Goal: Task Accomplishment & Management: Manage account settings

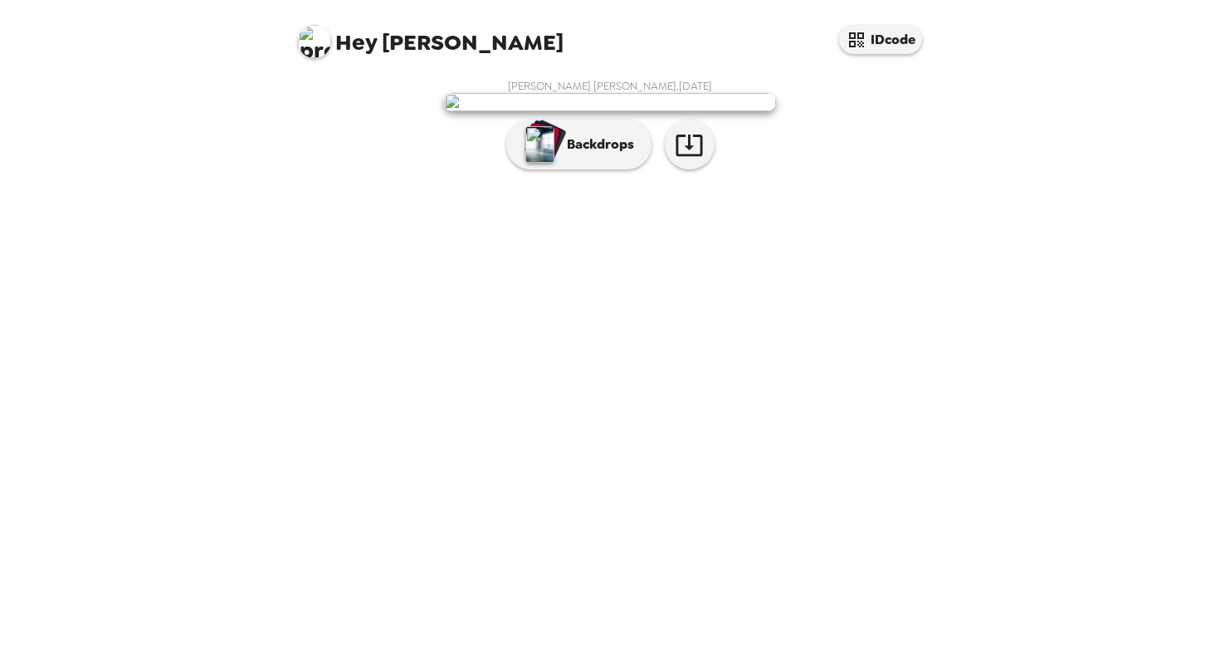
click at [809, 178] on div "[PERSON_NAME] [PERSON_NAME] , [DATE] Backdrops" at bounding box center [610, 128] width 631 height 99
click at [610, 154] on p "Backdrops" at bounding box center [597, 144] width 76 height 20
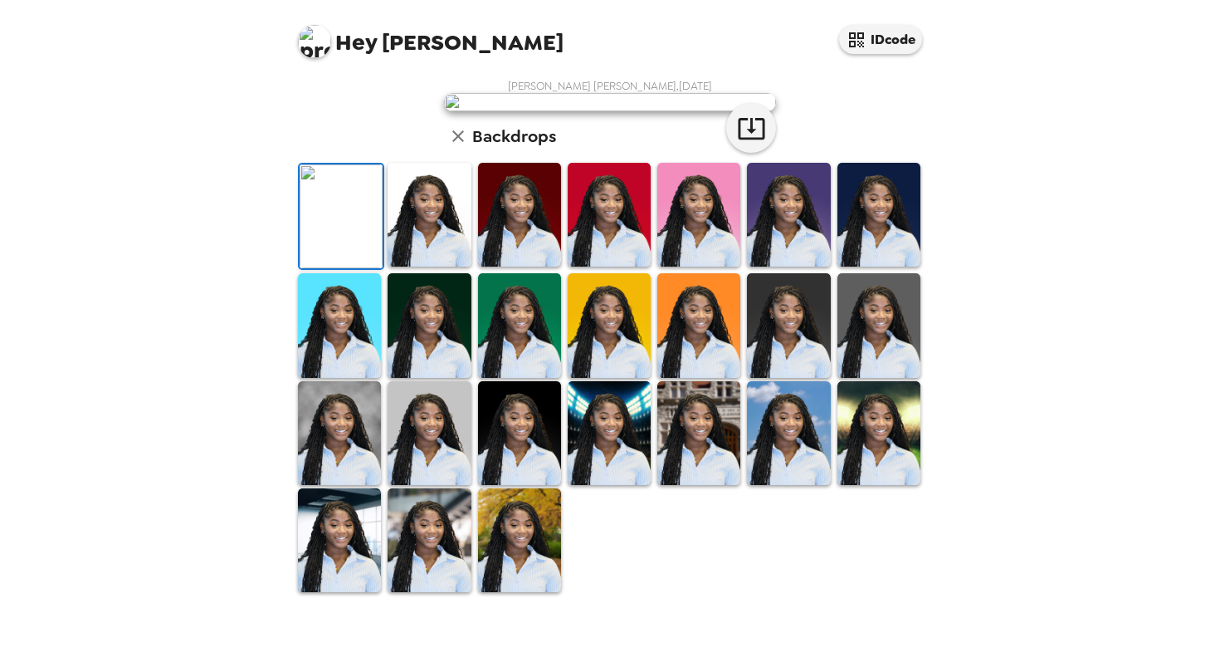
scroll to position [152, 0]
click at [463, 267] on img at bounding box center [429, 215] width 83 height 104
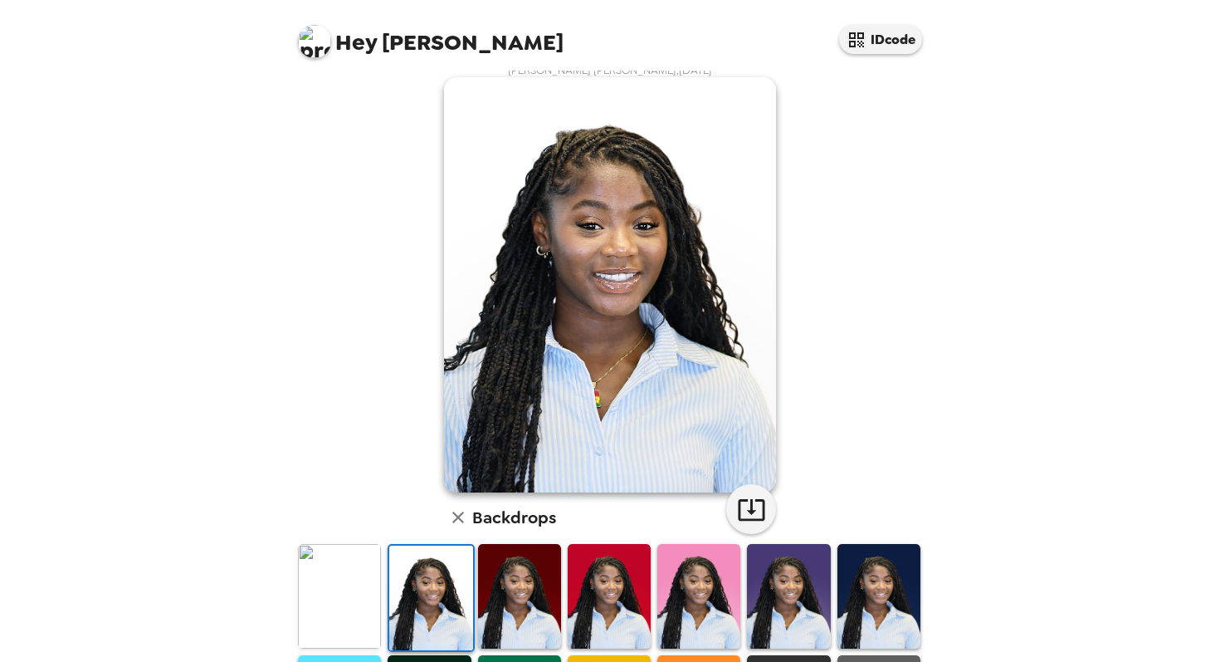
scroll to position [17, 0]
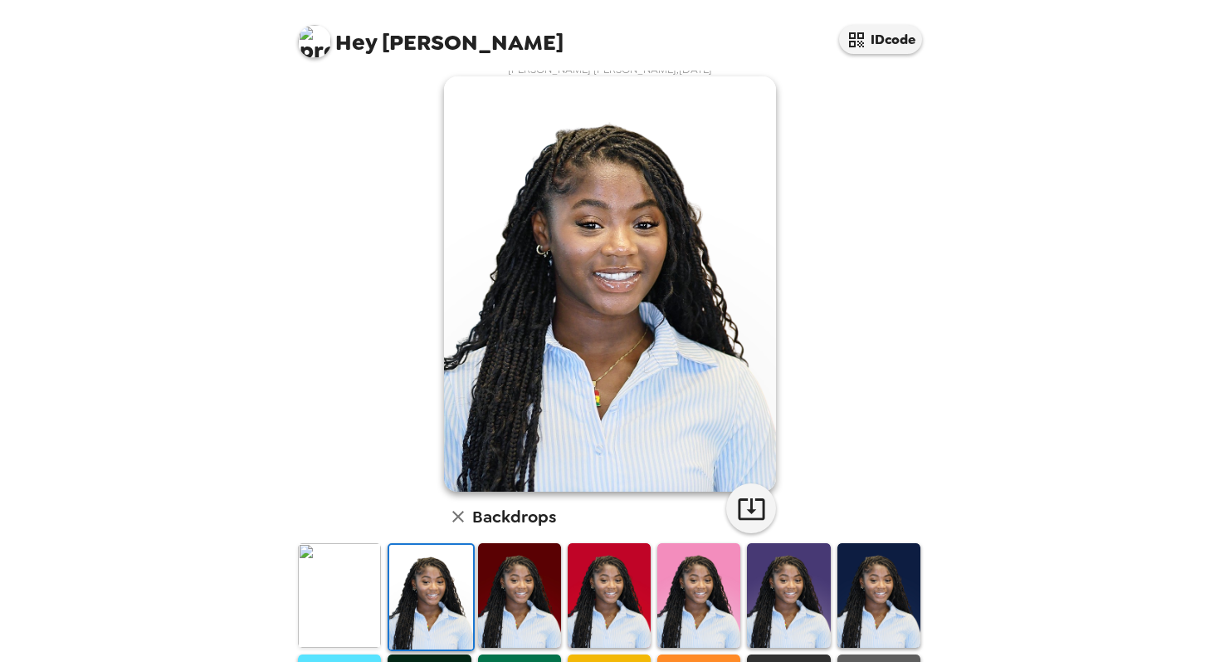
click at [526, 571] on img at bounding box center [519, 595] width 83 height 104
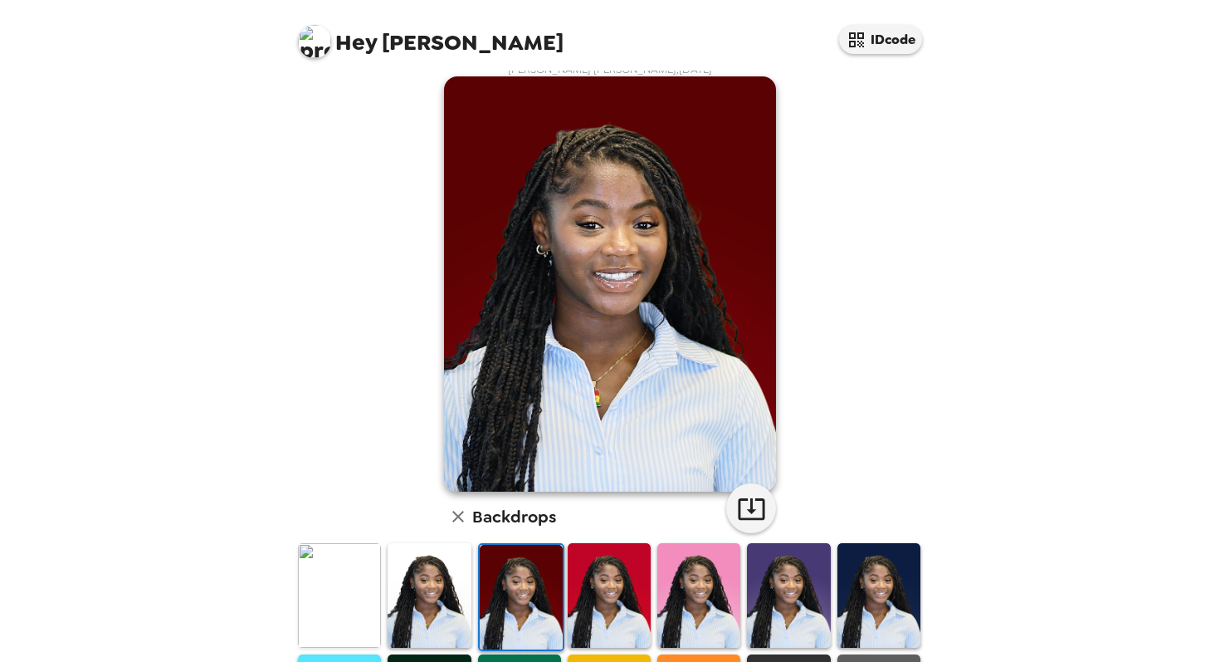
click at [588, 565] on img at bounding box center [609, 595] width 83 height 104
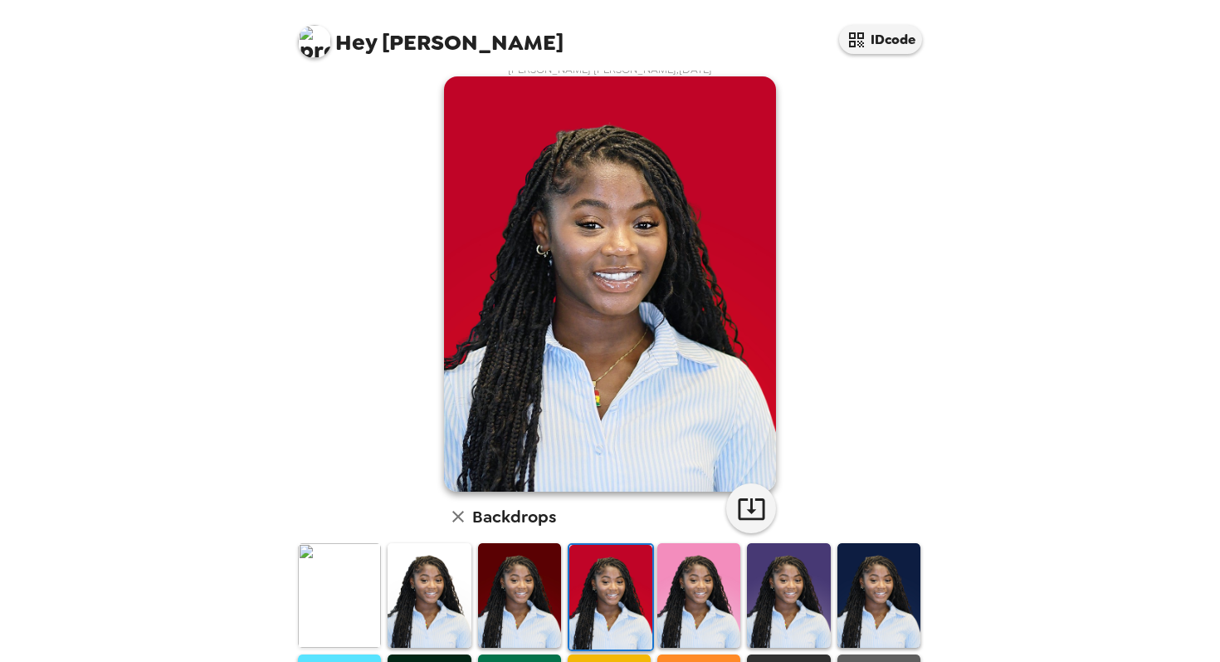
click at [694, 570] on img at bounding box center [699, 595] width 83 height 104
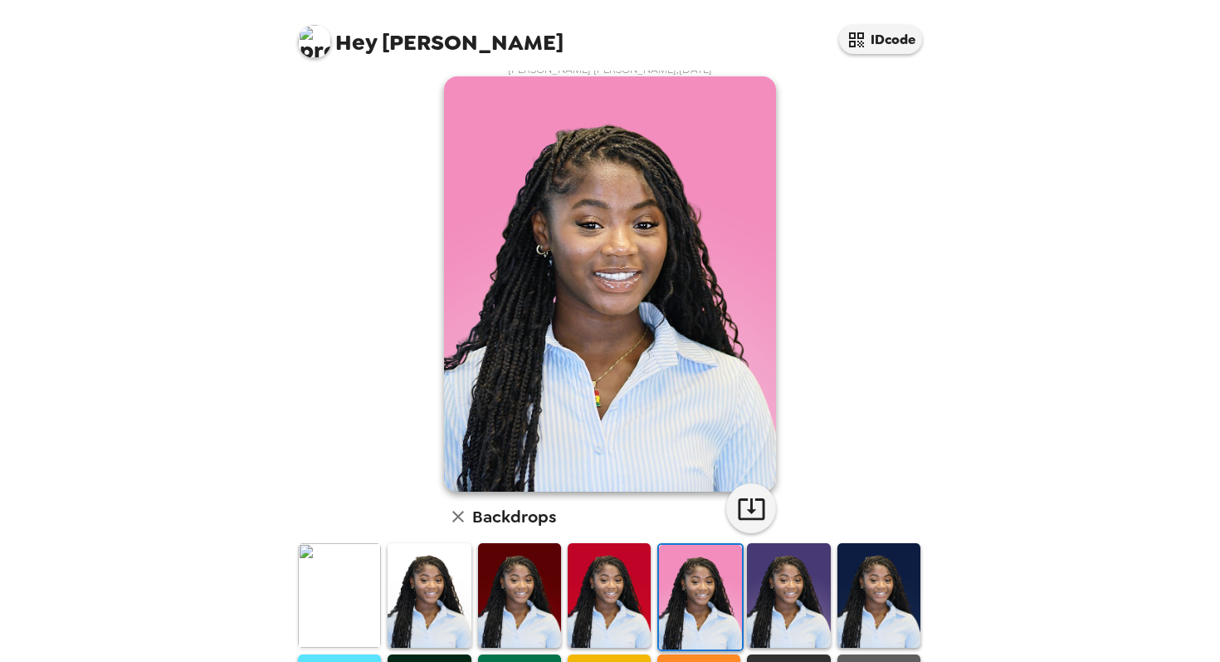
click at [819, 562] on img at bounding box center [788, 595] width 83 height 104
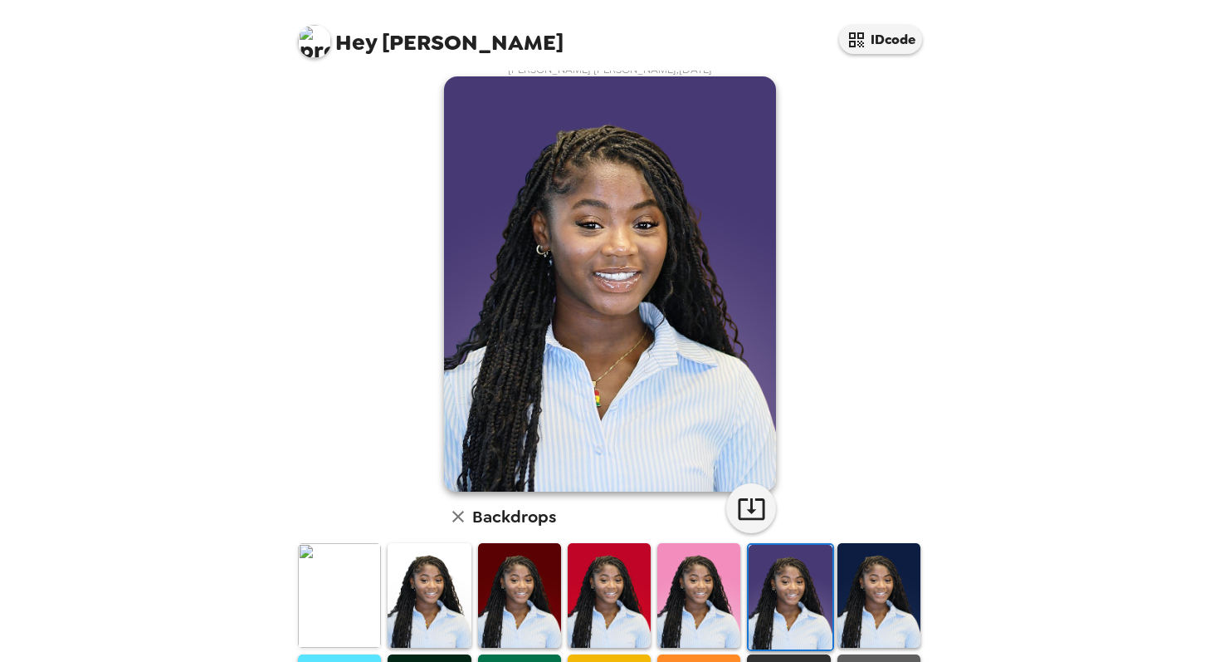
click at [917, 562] on img at bounding box center [879, 595] width 83 height 104
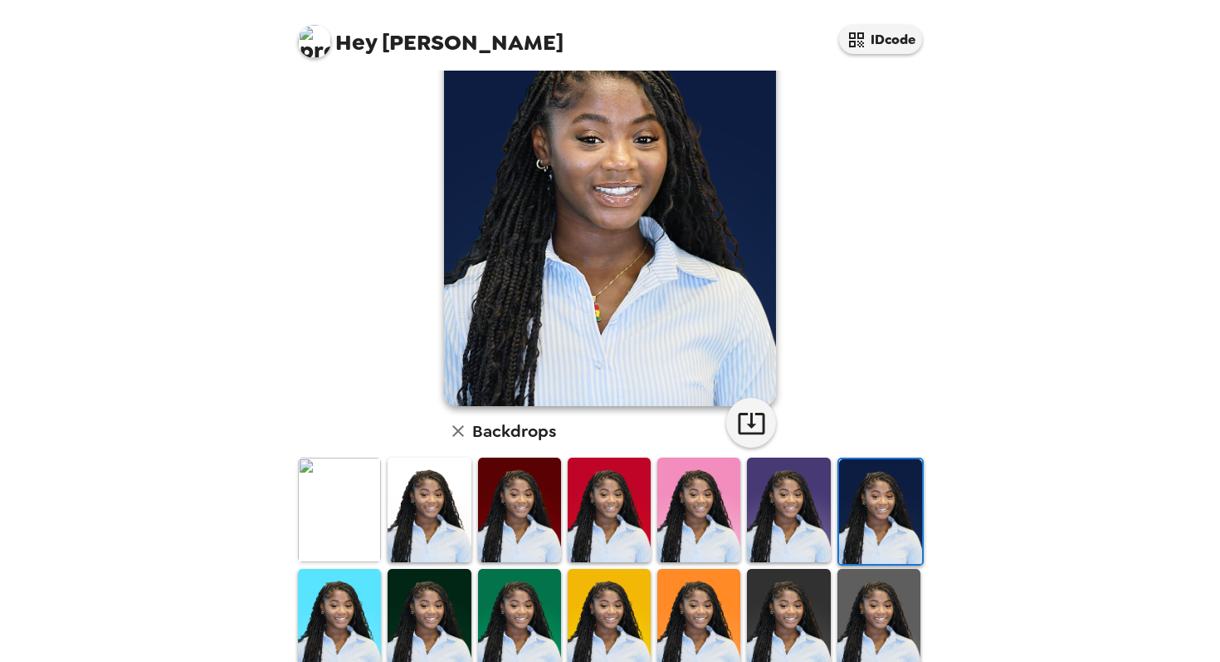
scroll to position [104, 0]
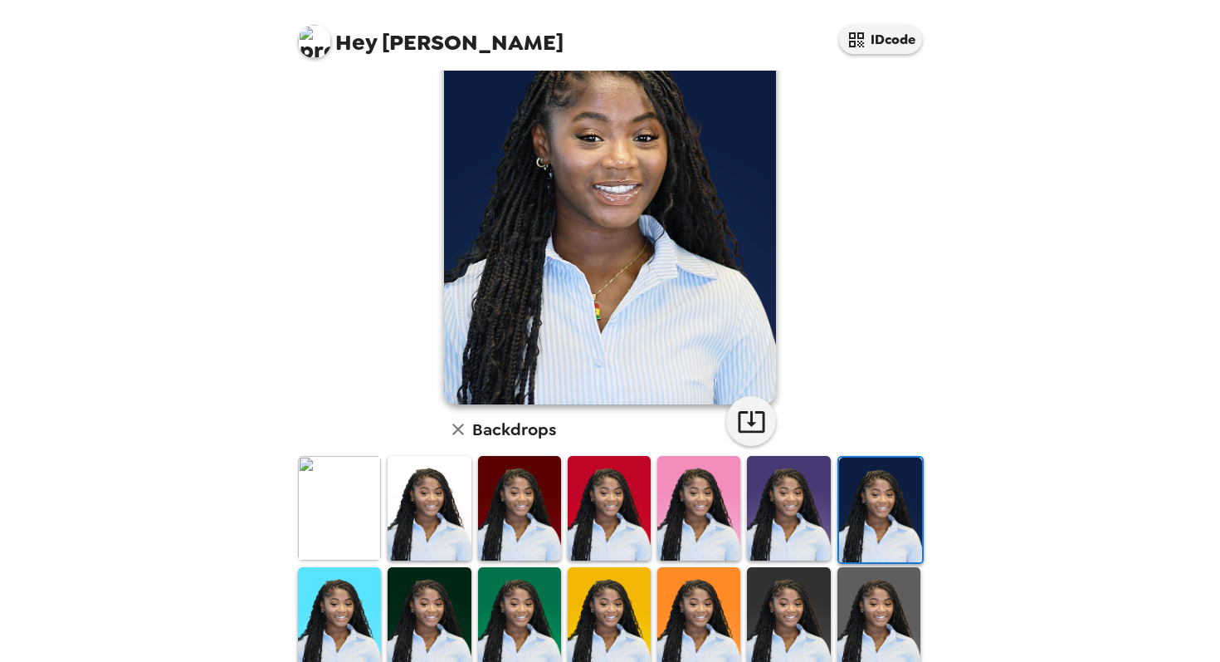
click at [901, 614] on img at bounding box center [879, 619] width 83 height 104
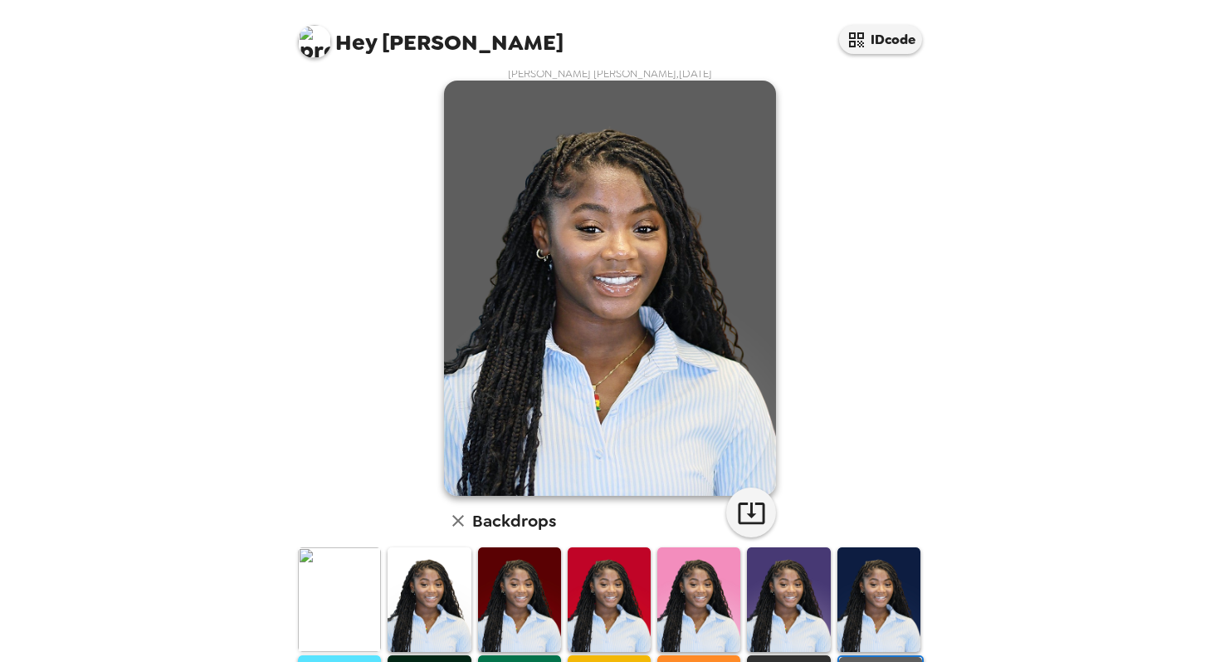
scroll to position [12, 0]
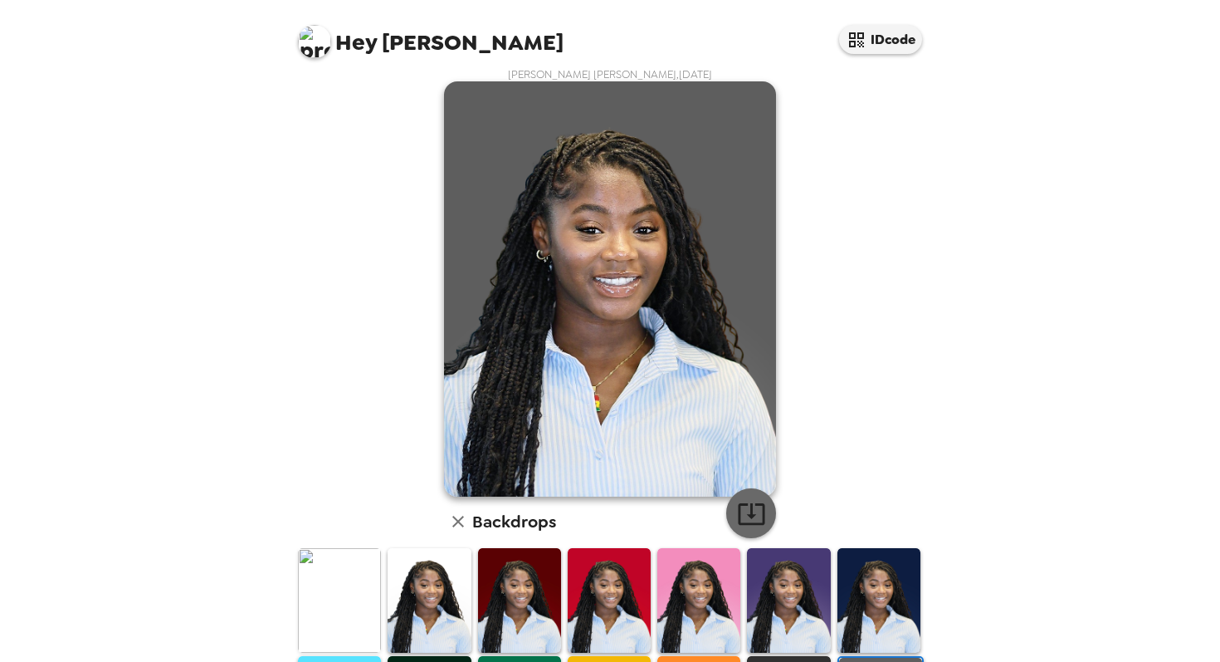
click at [748, 504] on icon "button" at bounding box center [751, 513] width 29 height 29
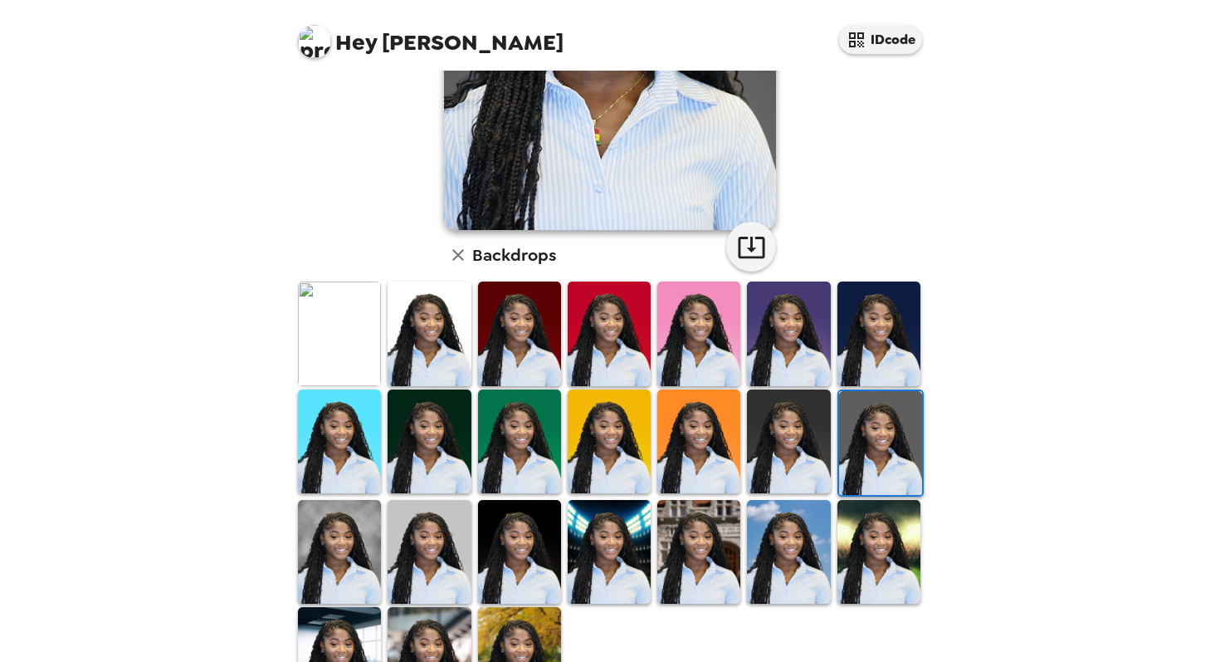
scroll to position [286, 0]
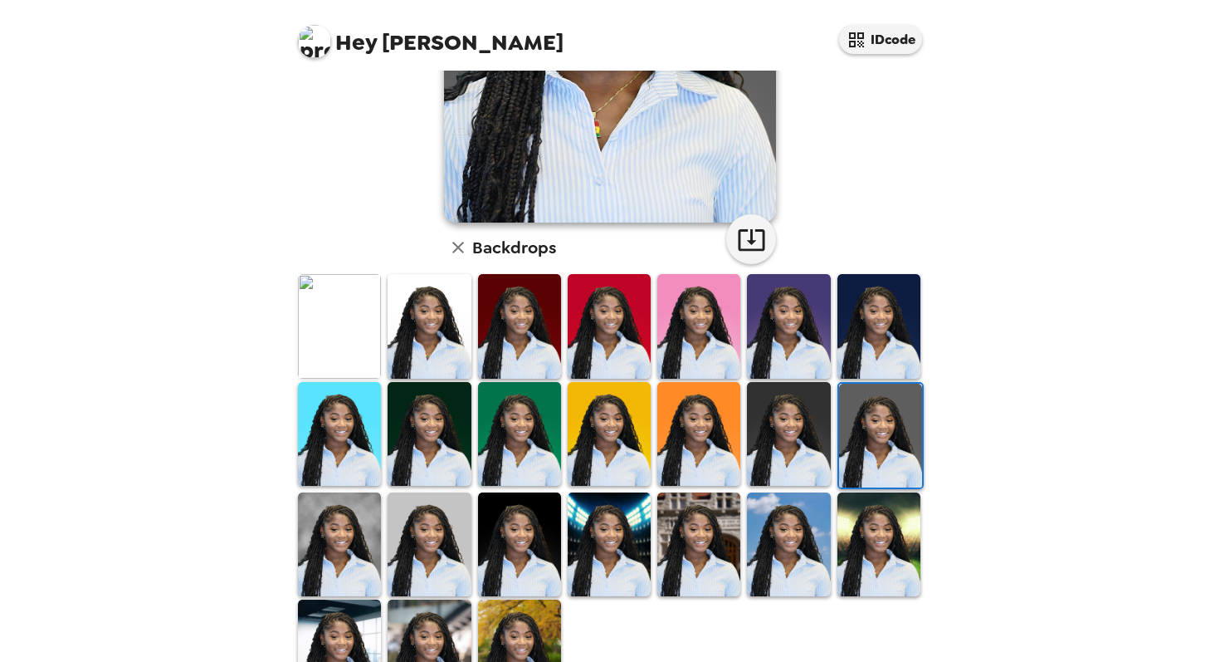
click at [324, 534] on img at bounding box center [339, 544] width 83 height 104
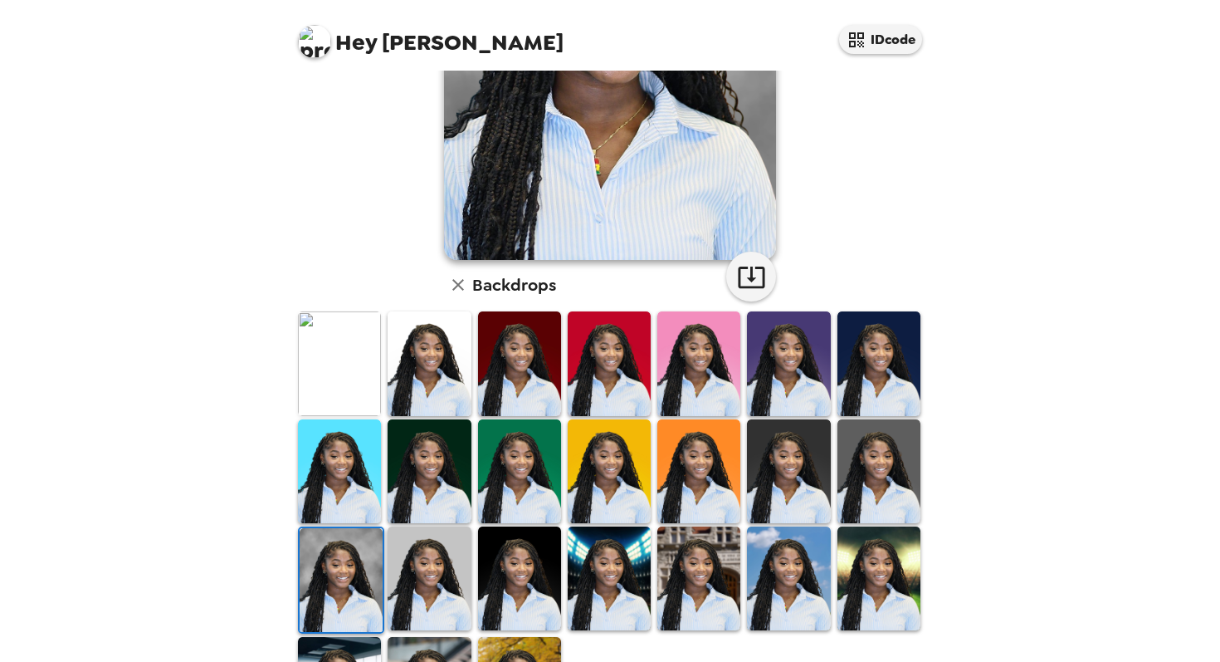
scroll to position [282, 0]
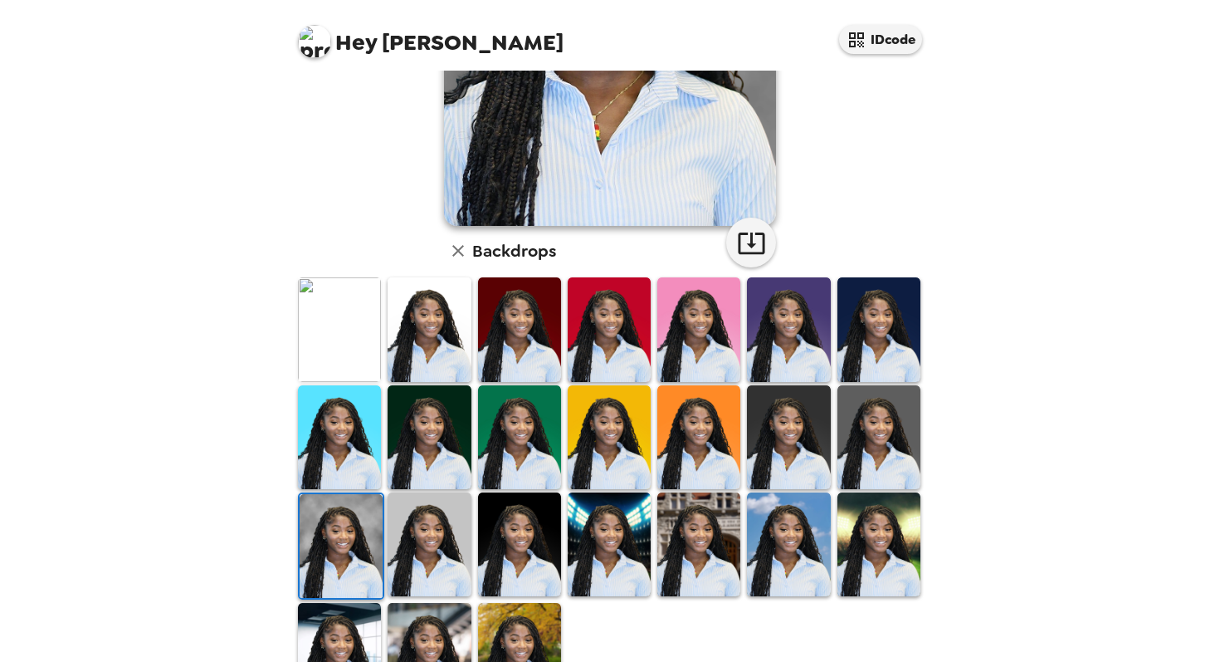
click at [441, 529] on img at bounding box center [429, 544] width 83 height 104
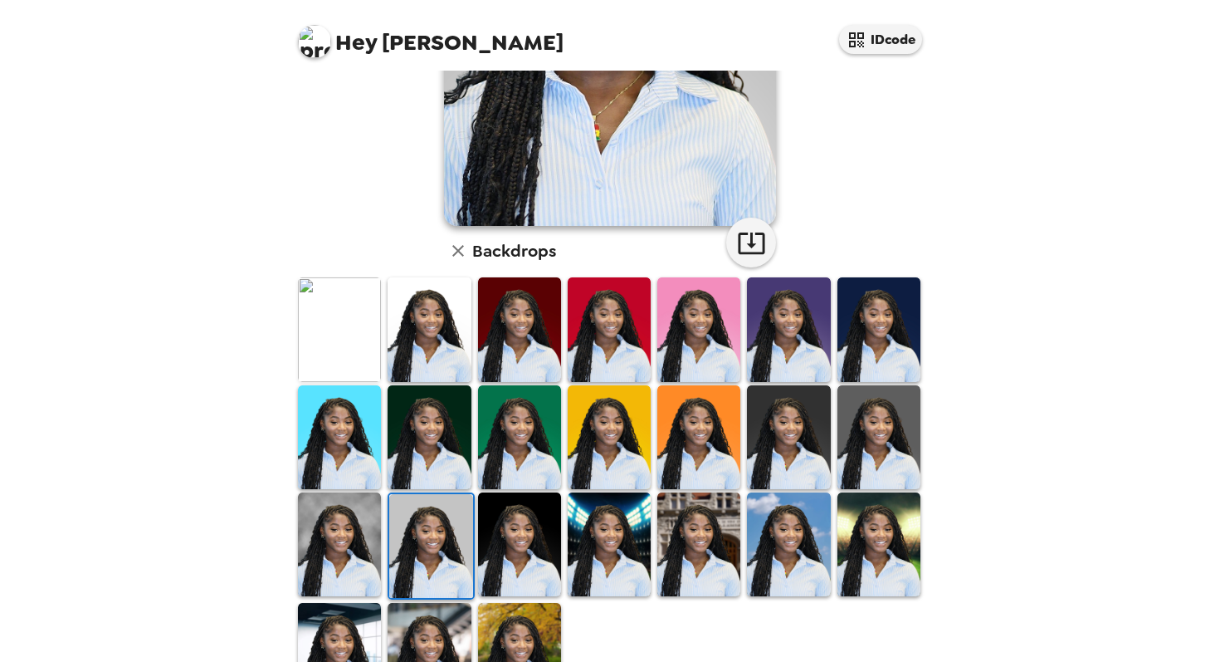
scroll to position [0, 0]
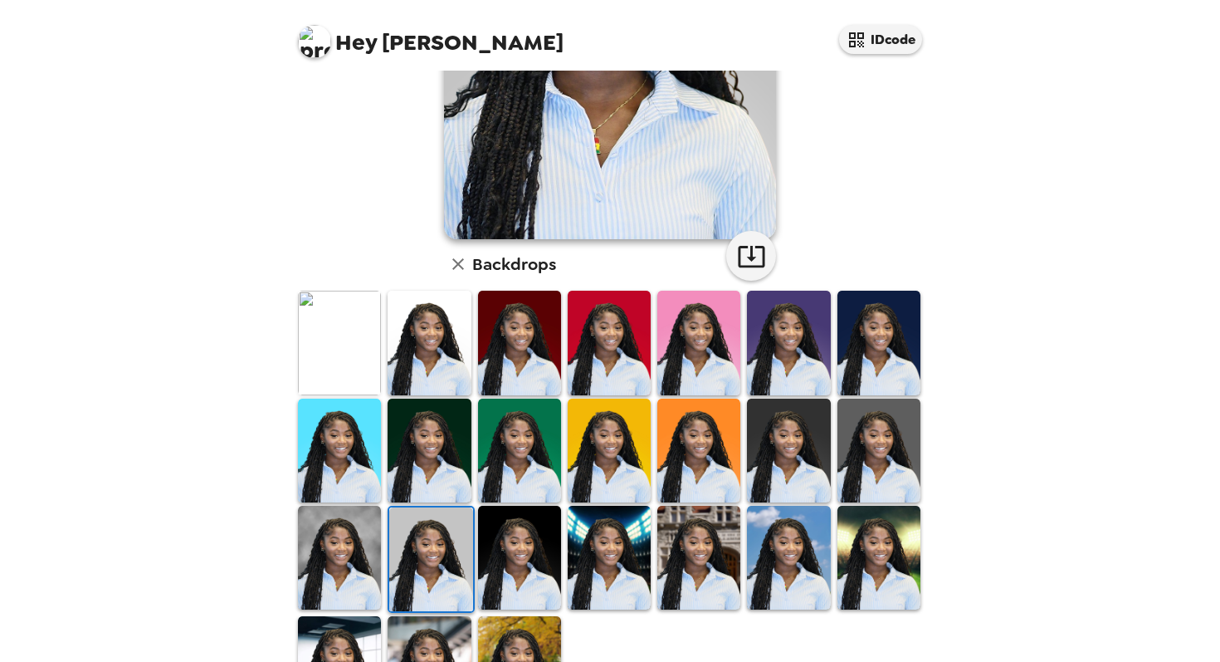
click at [521, 547] on img at bounding box center [519, 558] width 83 height 104
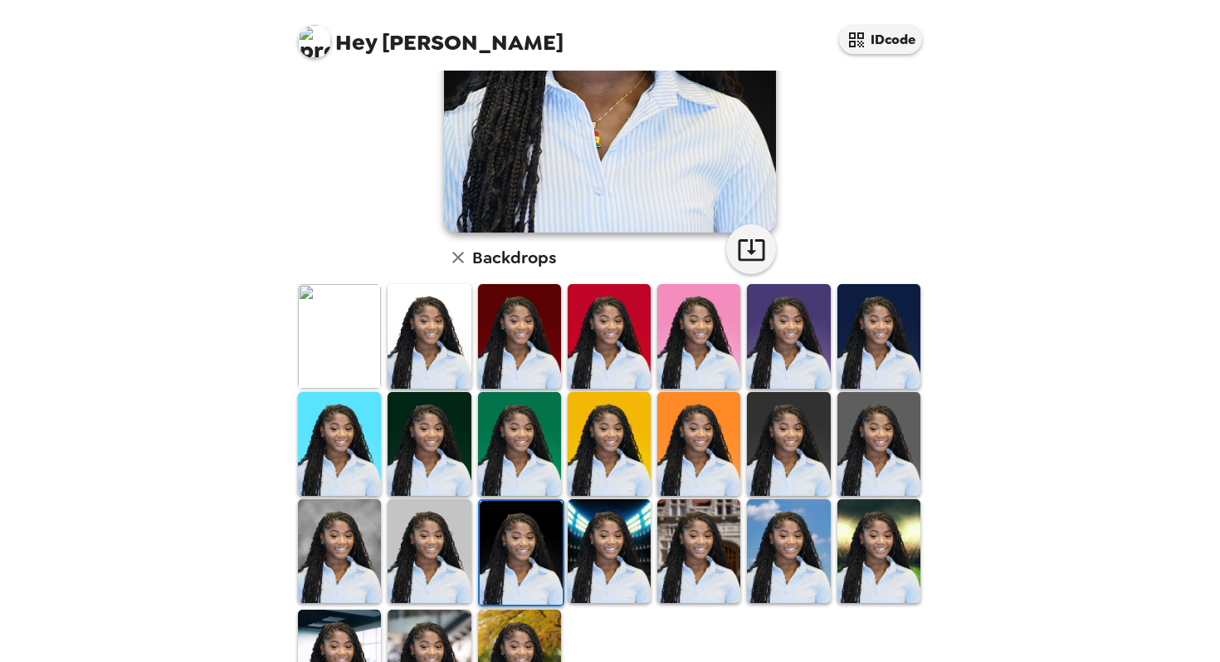
scroll to position [285, 0]
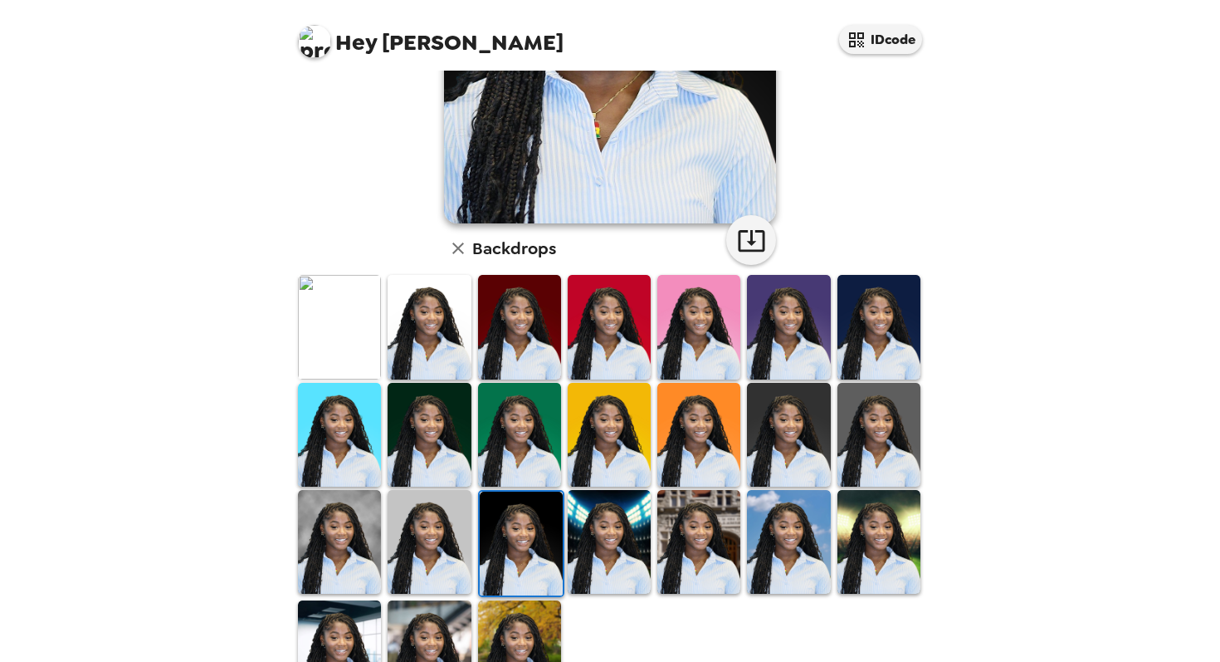
click at [596, 533] on img at bounding box center [609, 542] width 83 height 104
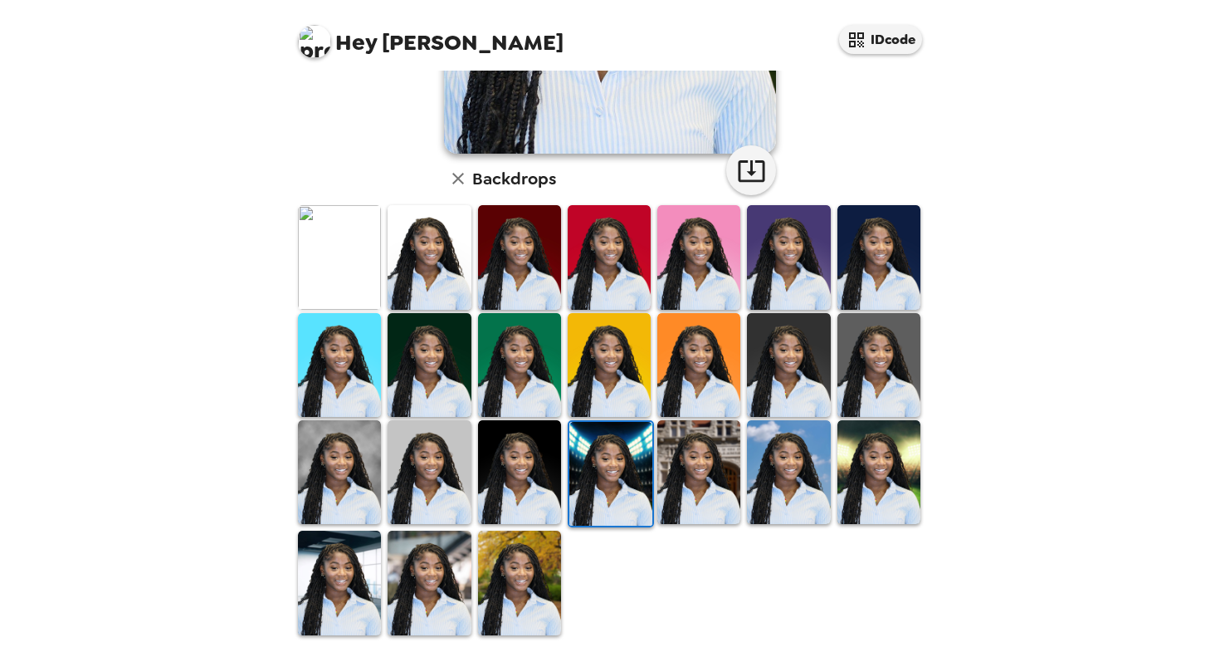
click at [521, 575] on img at bounding box center [519, 583] width 83 height 104
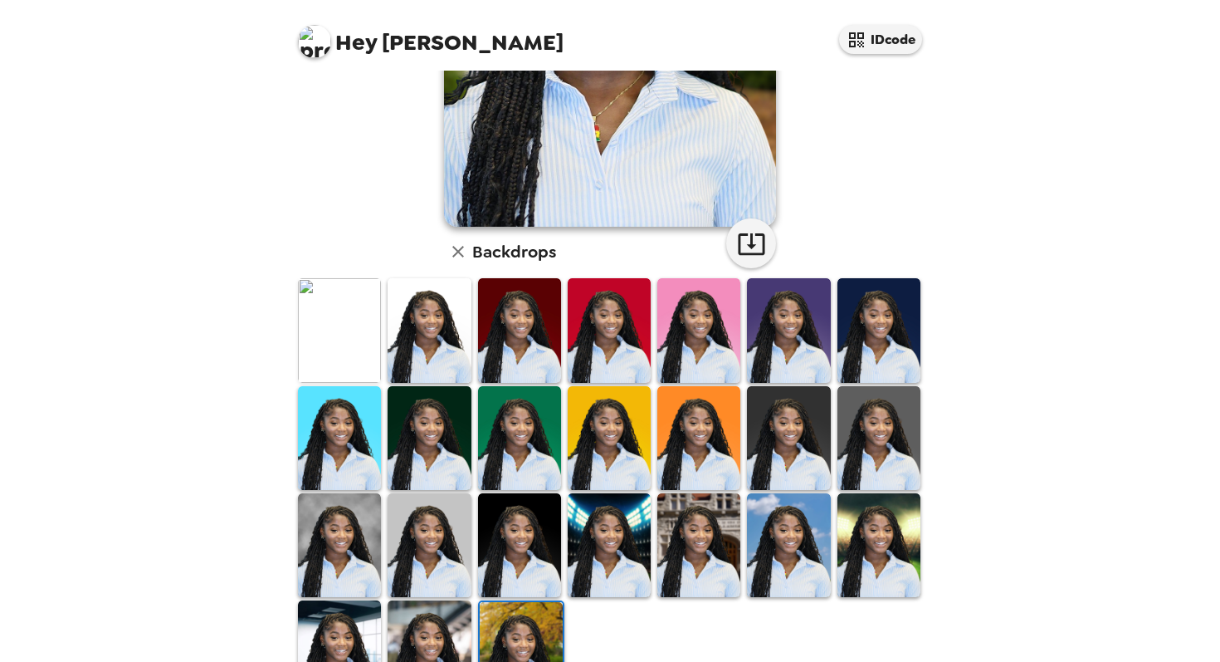
click at [404, 641] on img at bounding box center [429, 652] width 83 height 104
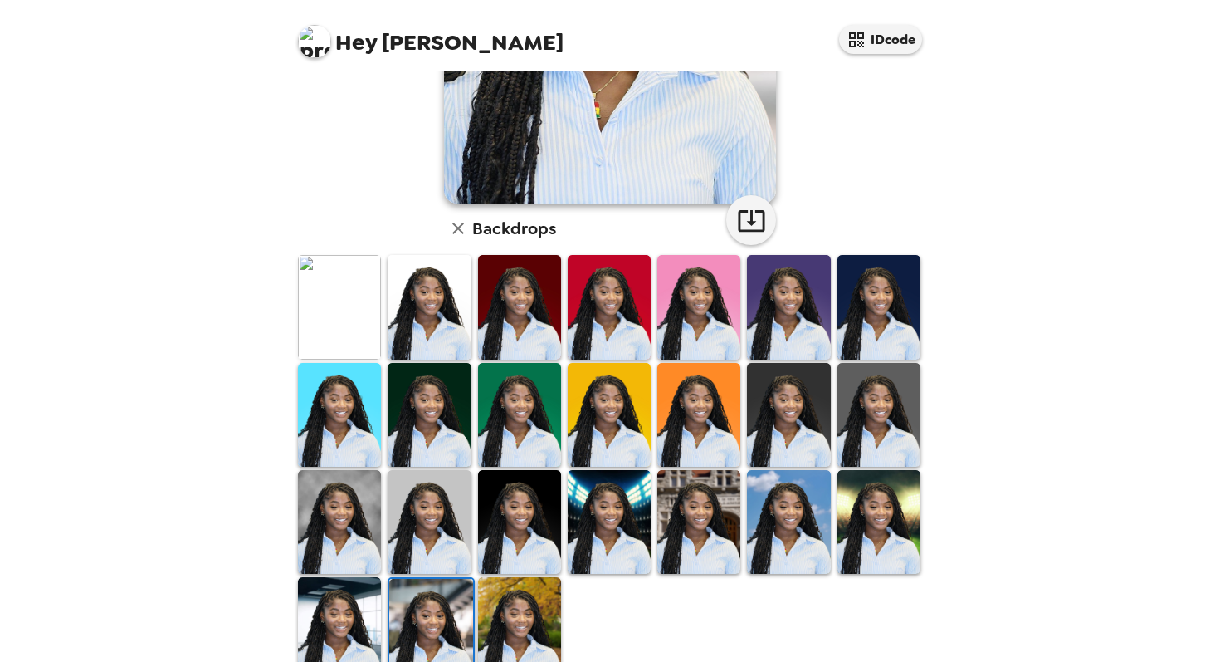
scroll to position [352, 0]
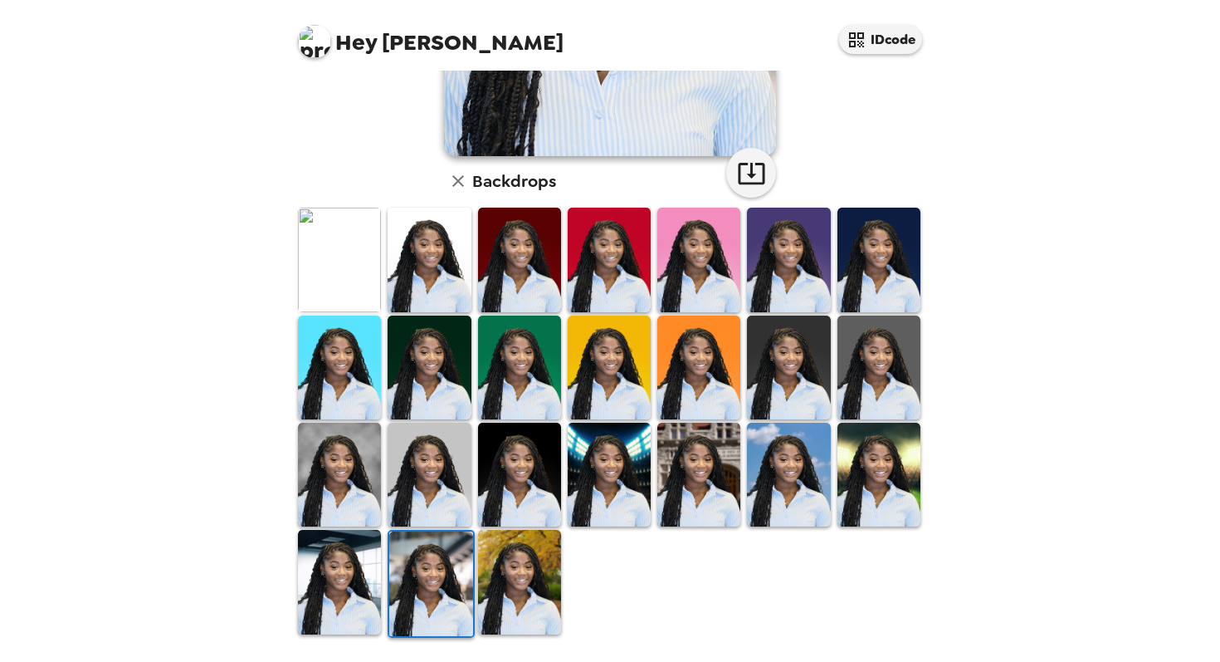
click at [605, 481] on img at bounding box center [609, 475] width 83 height 104
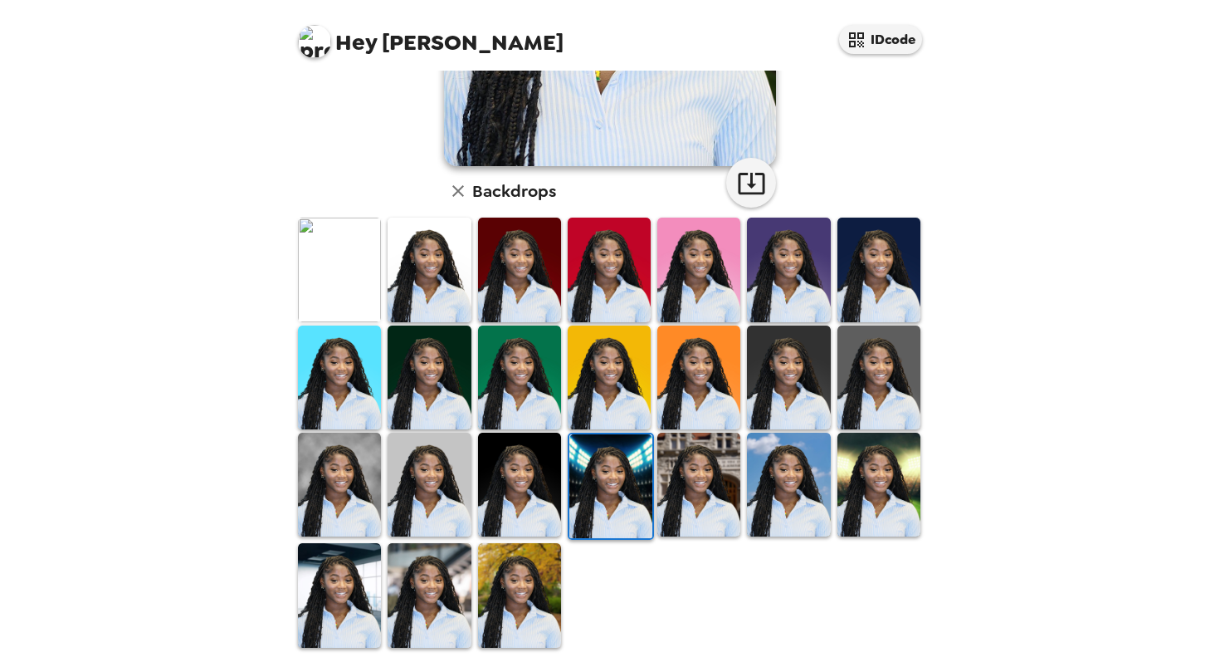
click at [799, 399] on img at bounding box center [788, 377] width 83 height 104
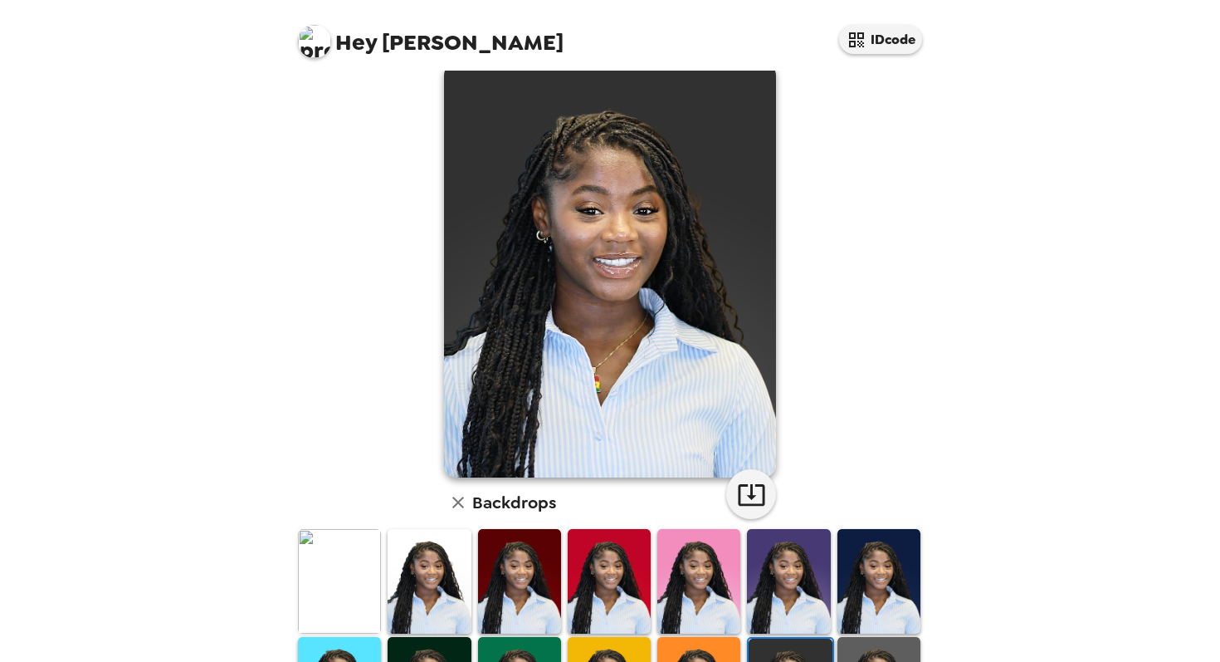
scroll to position [0, 0]
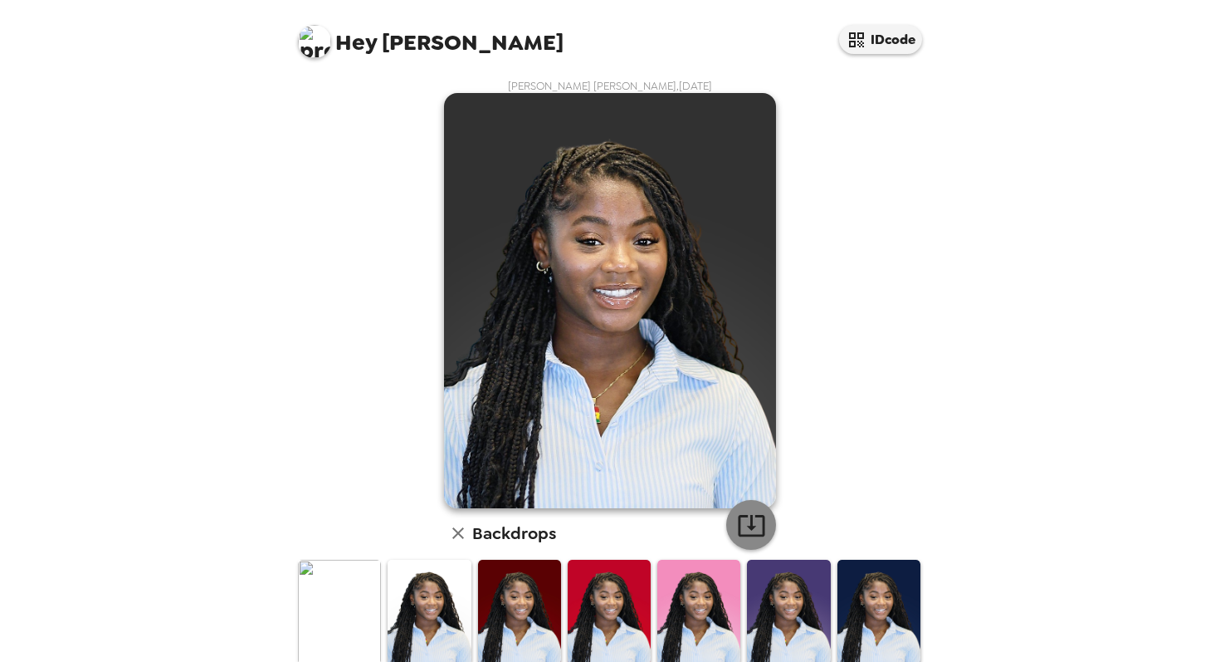
click at [759, 527] on icon "button" at bounding box center [751, 525] width 29 height 29
